Goal: Task Accomplishment & Management: Manage account settings

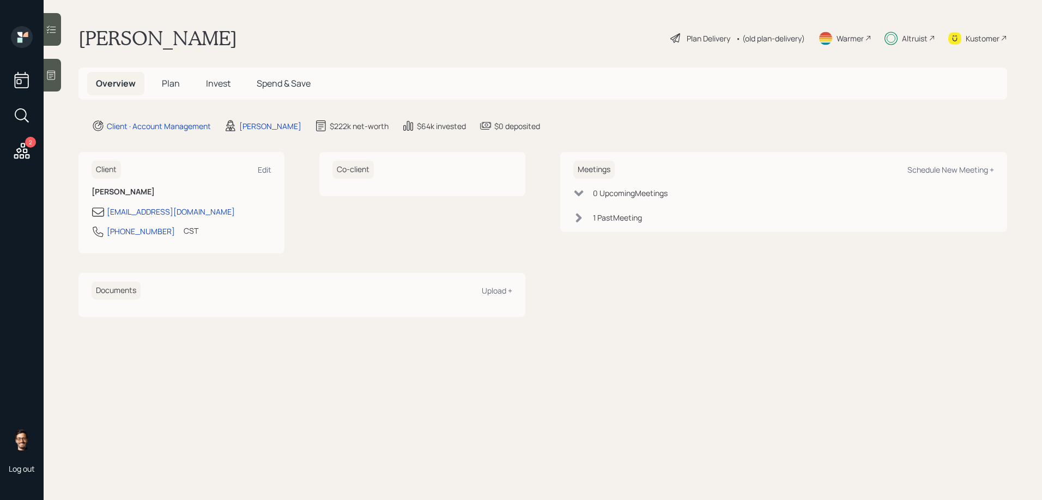
click at [162, 88] on span "Plan" at bounding box center [171, 83] width 18 height 12
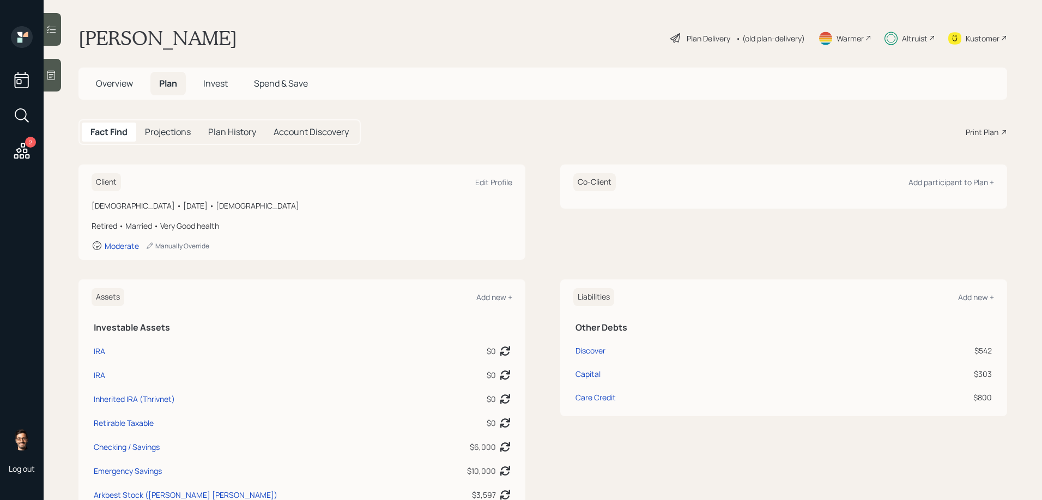
click at [752, 36] on div "• (old plan-delivery)" at bounding box center [770, 38] width 69 height 11
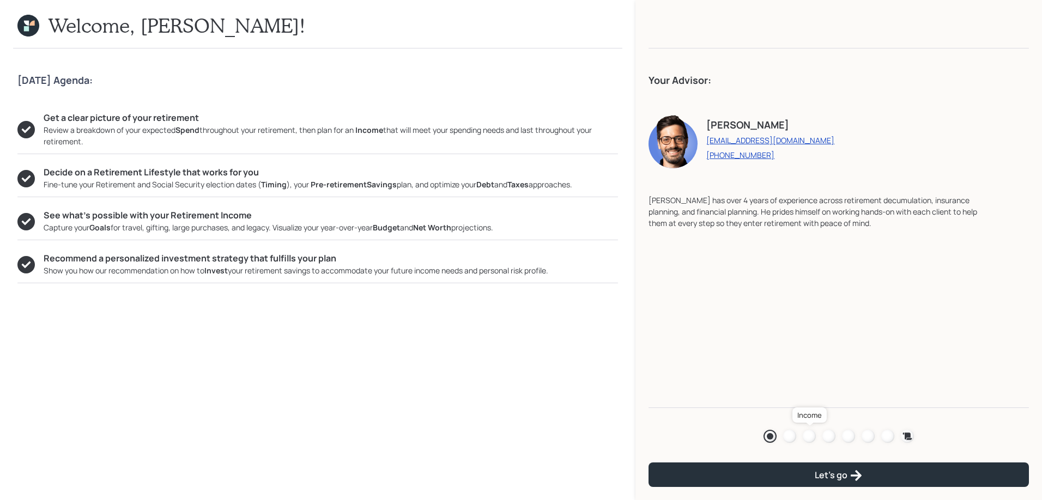
click at [811, 431] on div at bounding box center [809, 436] width 13 height 13
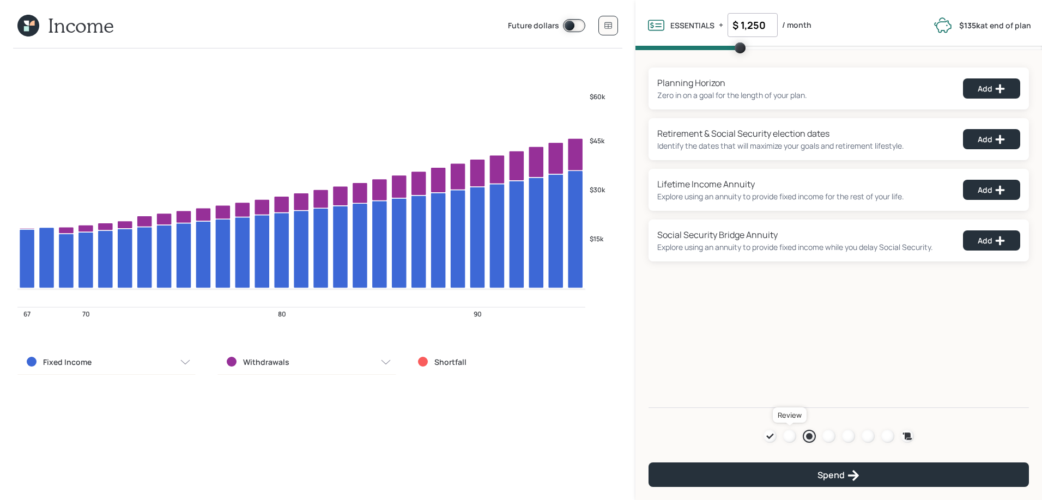
click at [794, 437] on div at bounding box center [789, 436] width 13 height 13
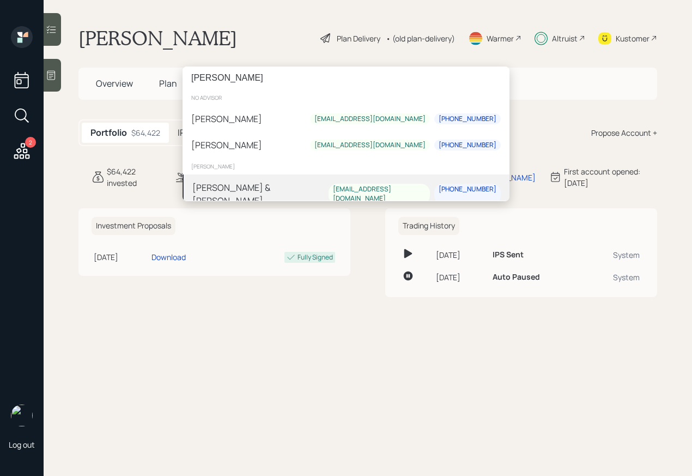
type input "[PERSON_NAME]"
